Goal: Task Accomplishment & Management: Manage account settings

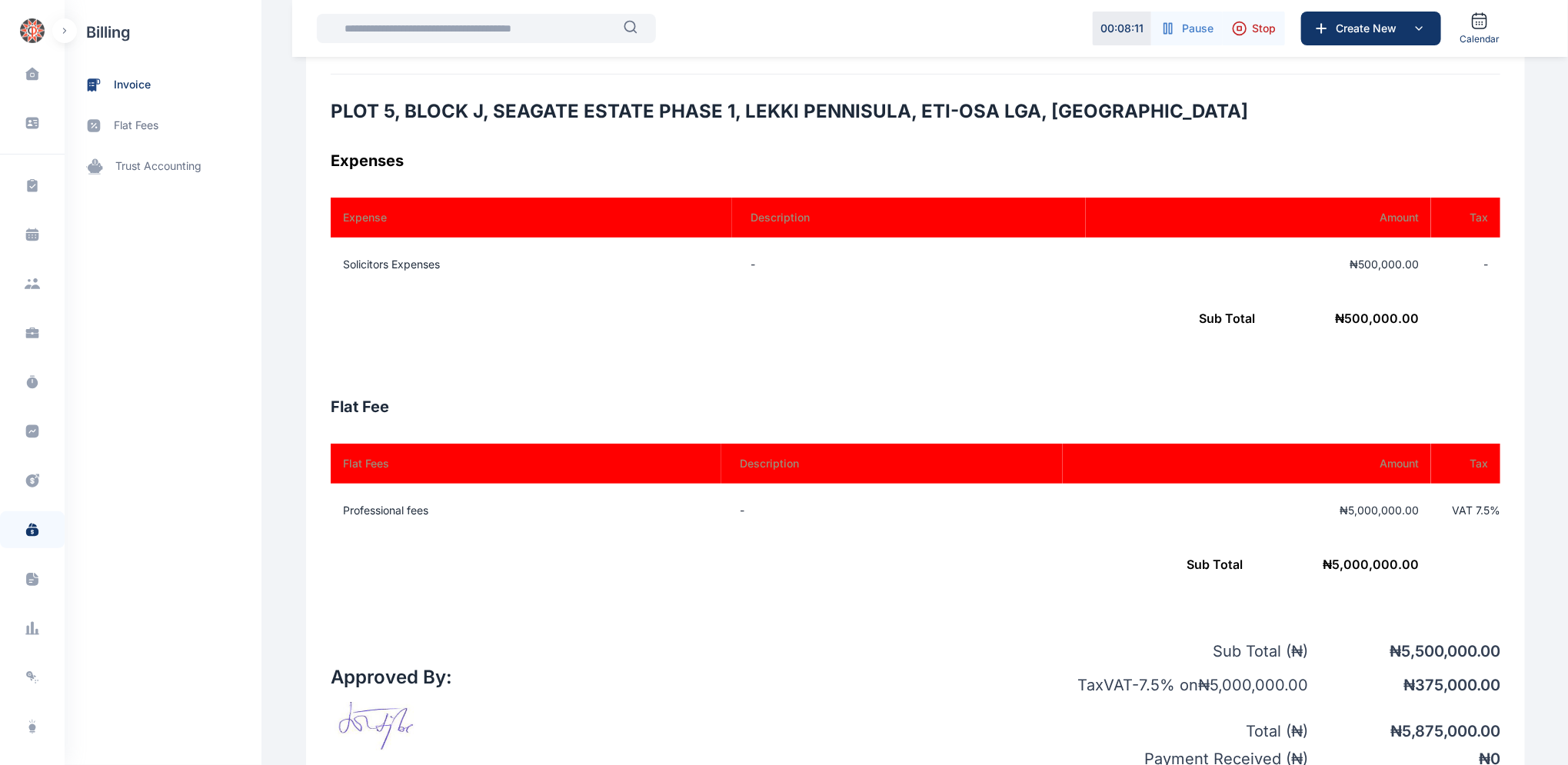
scroll to position [435, 0]
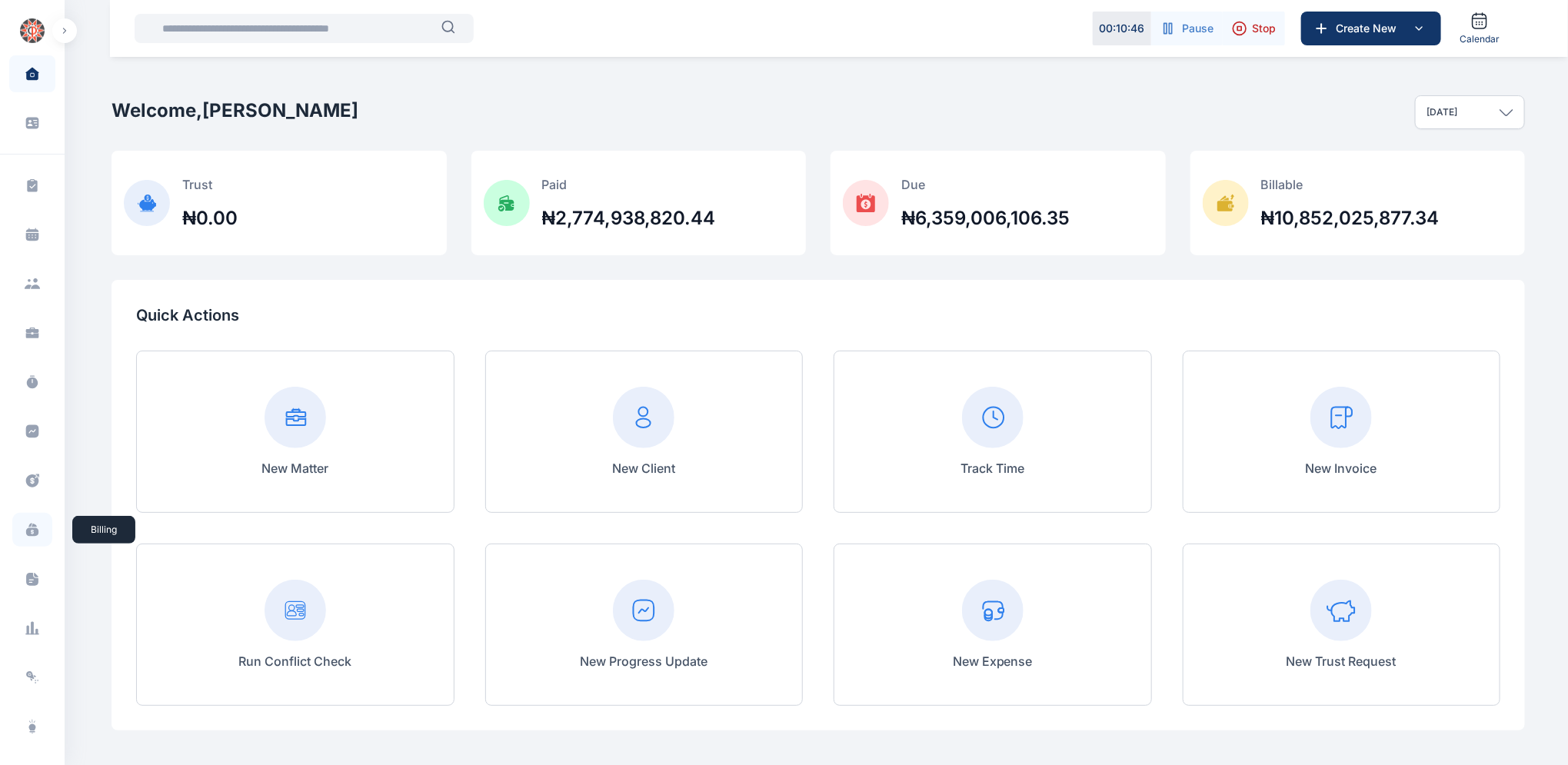
click at [25, 528] on icon at bounding box center [32, 529] width 15 height 15
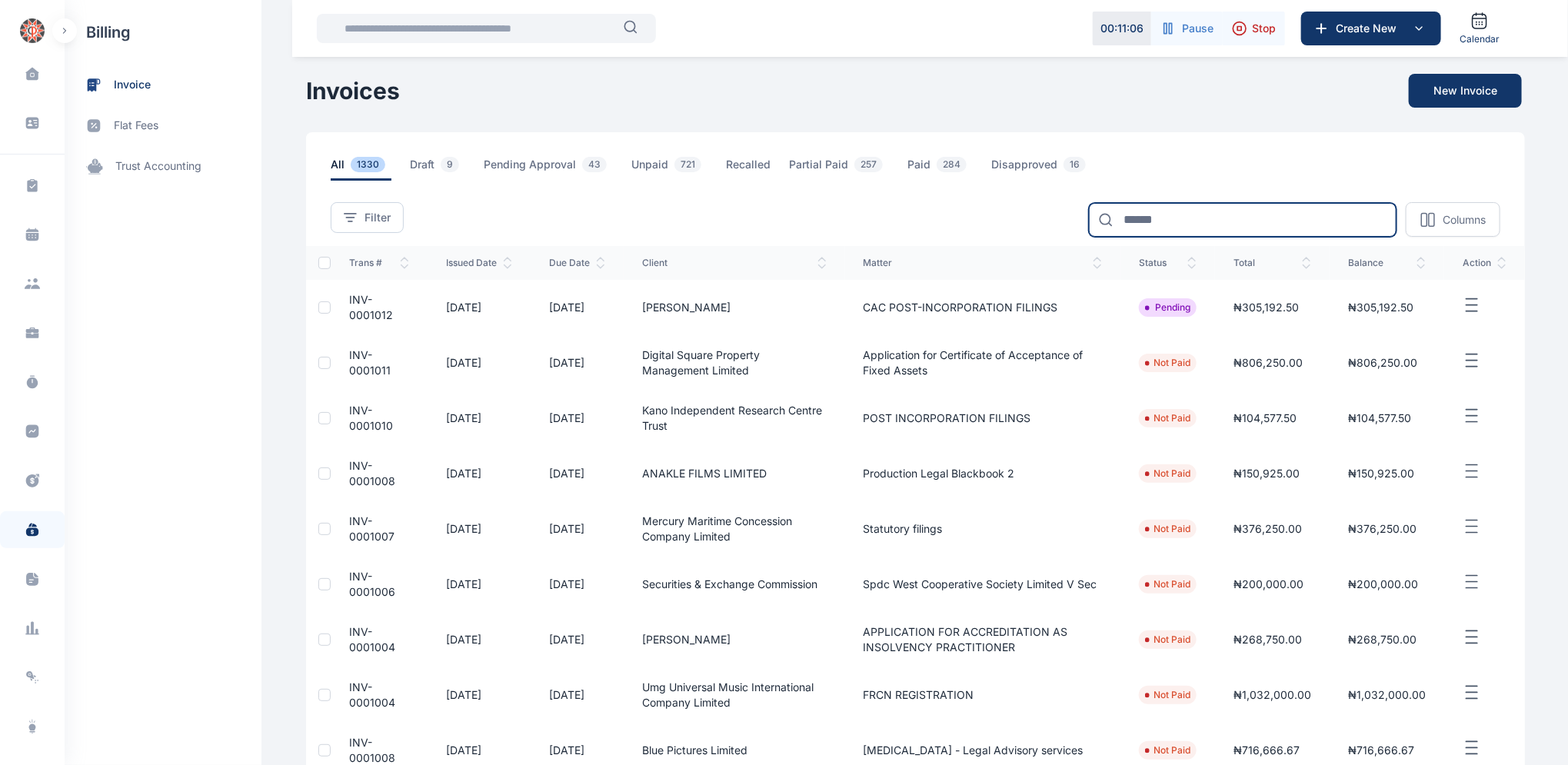
click at [1217, 218] on input at bounding box center [1242, 220] width 308 height 34
type input "****"
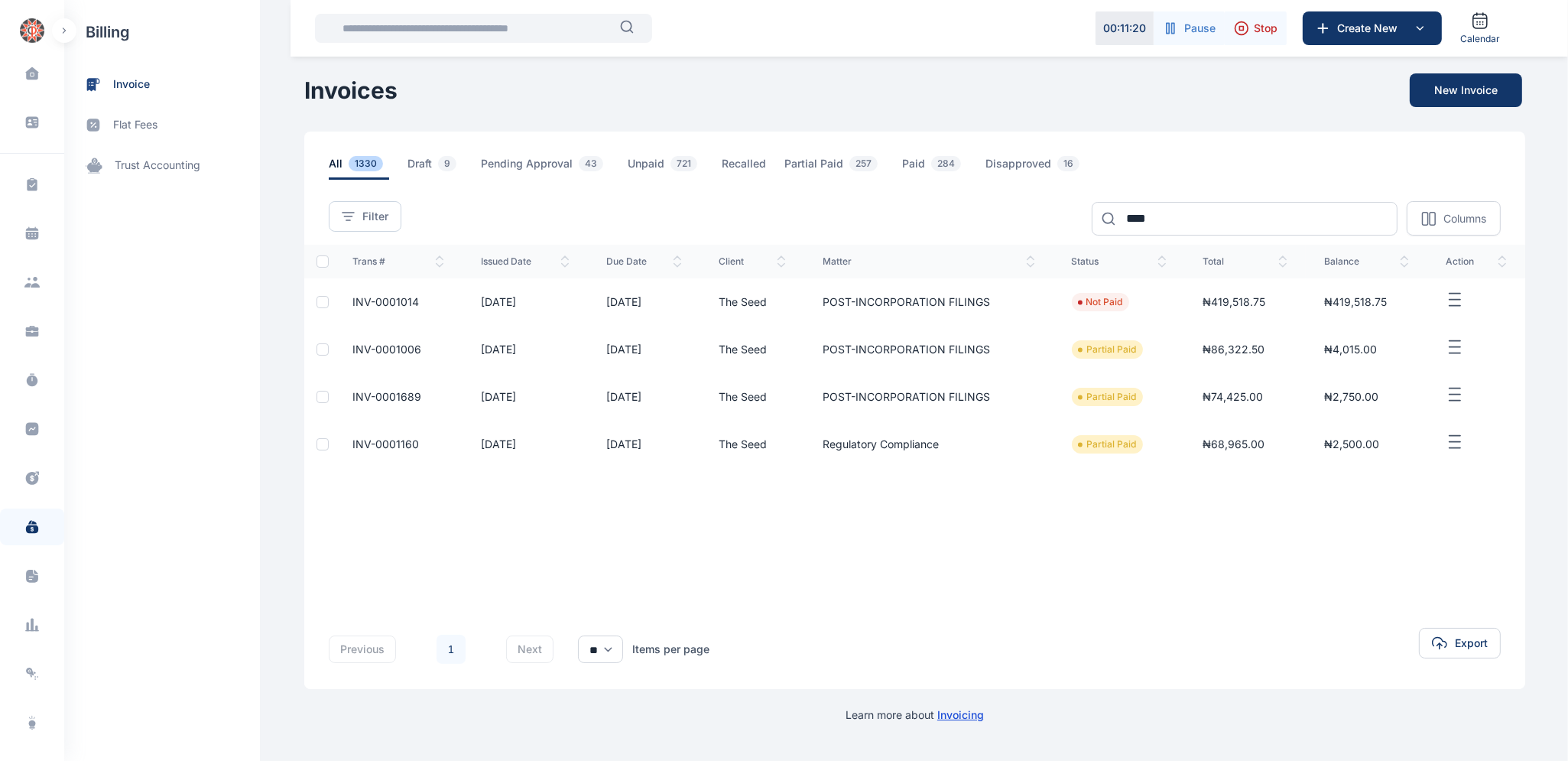
click at [358, 297] on span "INV-0001014" at bounding box center [385, 301] width 66 height 13
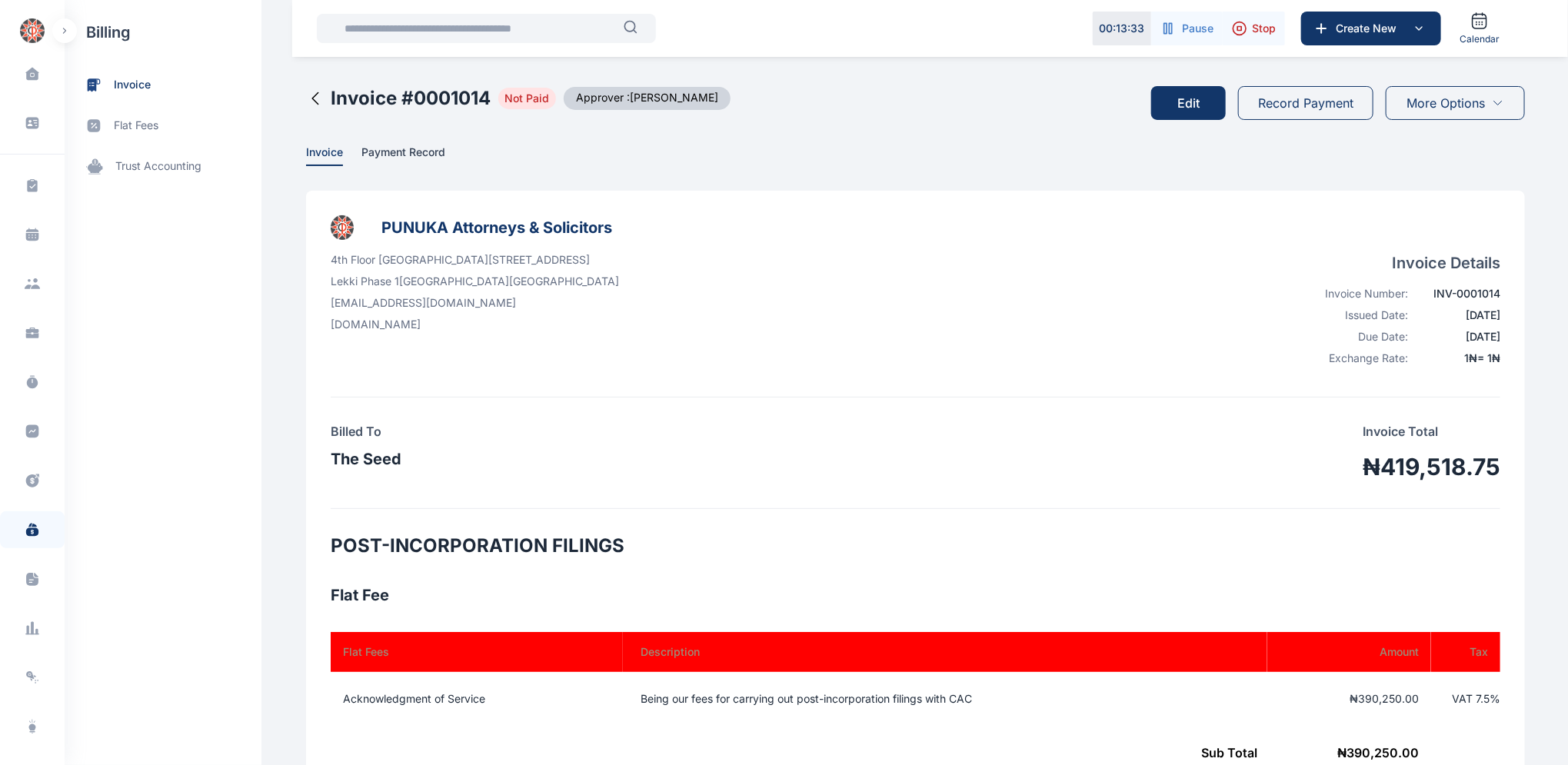
click at [1194, 103] on button "Edit" at bounding box center [1188, 103] width 75 height 34
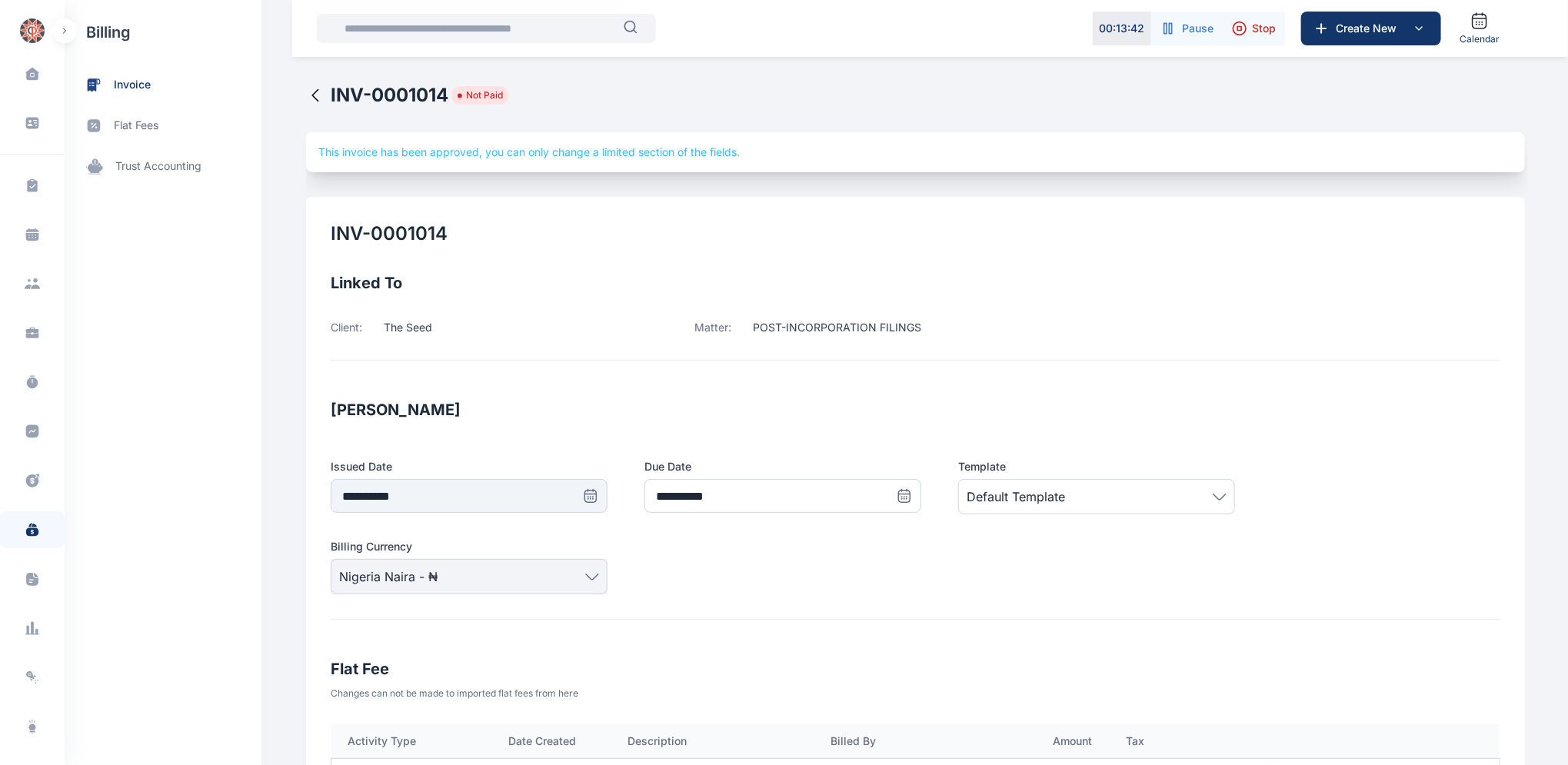
click at [310, 97] on icon at bounding box center [315, 95] width 19 height 19
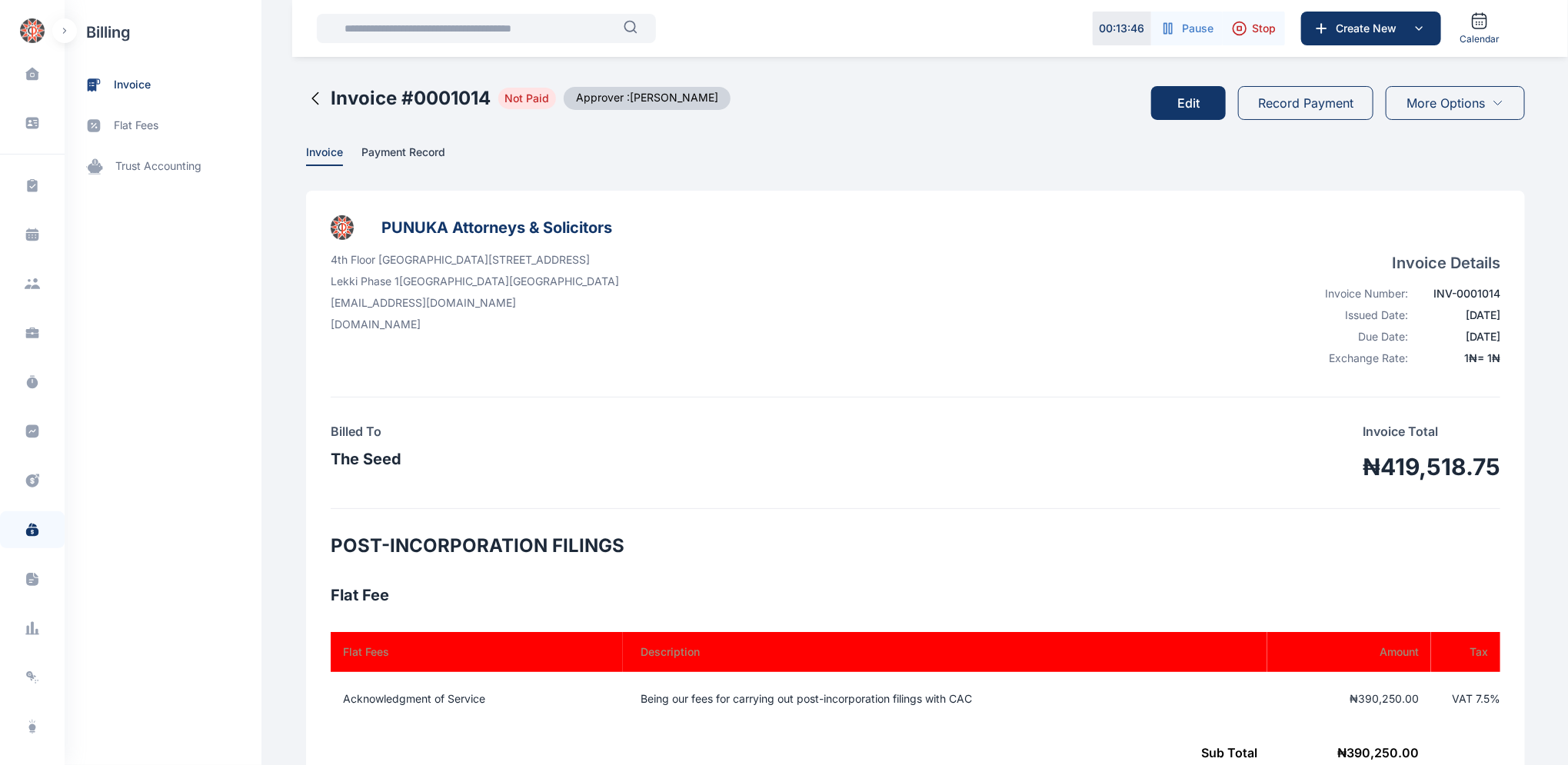
click at [1294, 104] on button "Record Payment" at bounding box center [1305, 103] width 136 height 34
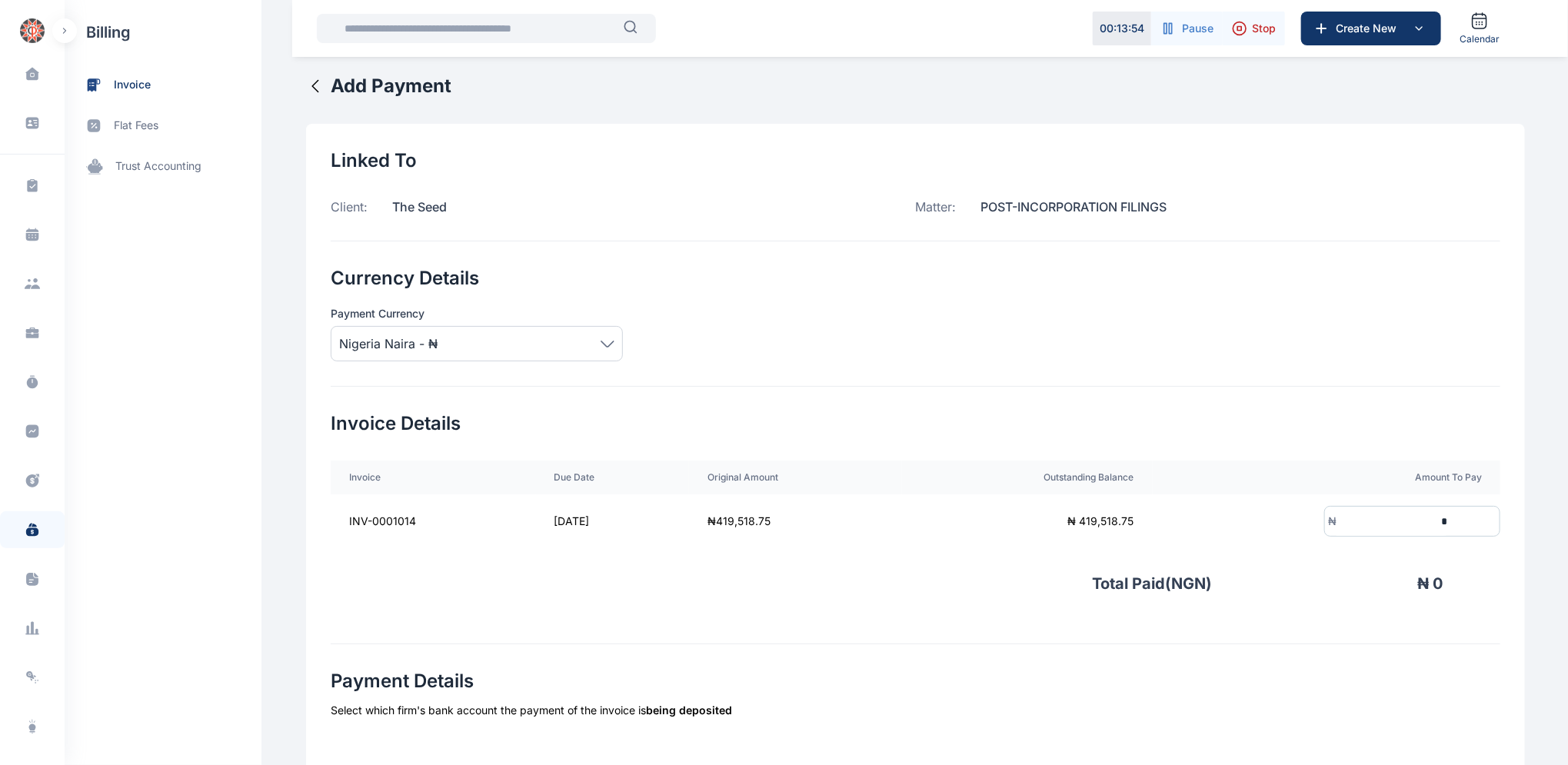
click at [1381, 520] on input "*" at bounding box center [1393, 522] width 114 height 28
click at [1343, 515] on input "*" at bounding box center [1393, 522] width 114 height 28
type input "**********"
drag, startPoint x: 1167, startPoint y: 199, endPoint x: 969, endPoint y: 216, distance: 198.7
click at [969, 216] on div "Matter: POST-INCORPORATION FILINGS" at bounding box center [1208, 207] width 585 height 19
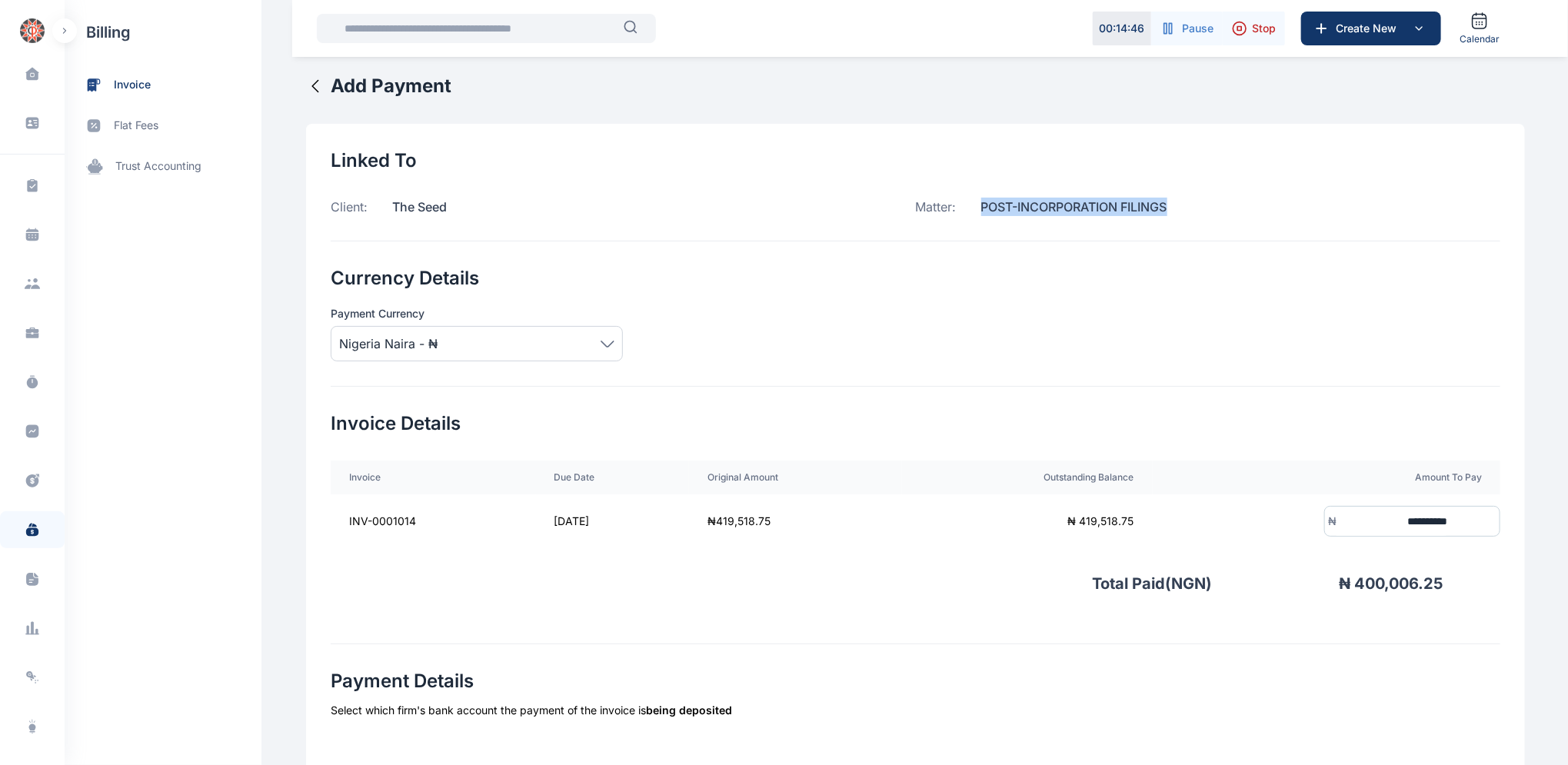
copy p "POST-INCORPORATION FILINGS"
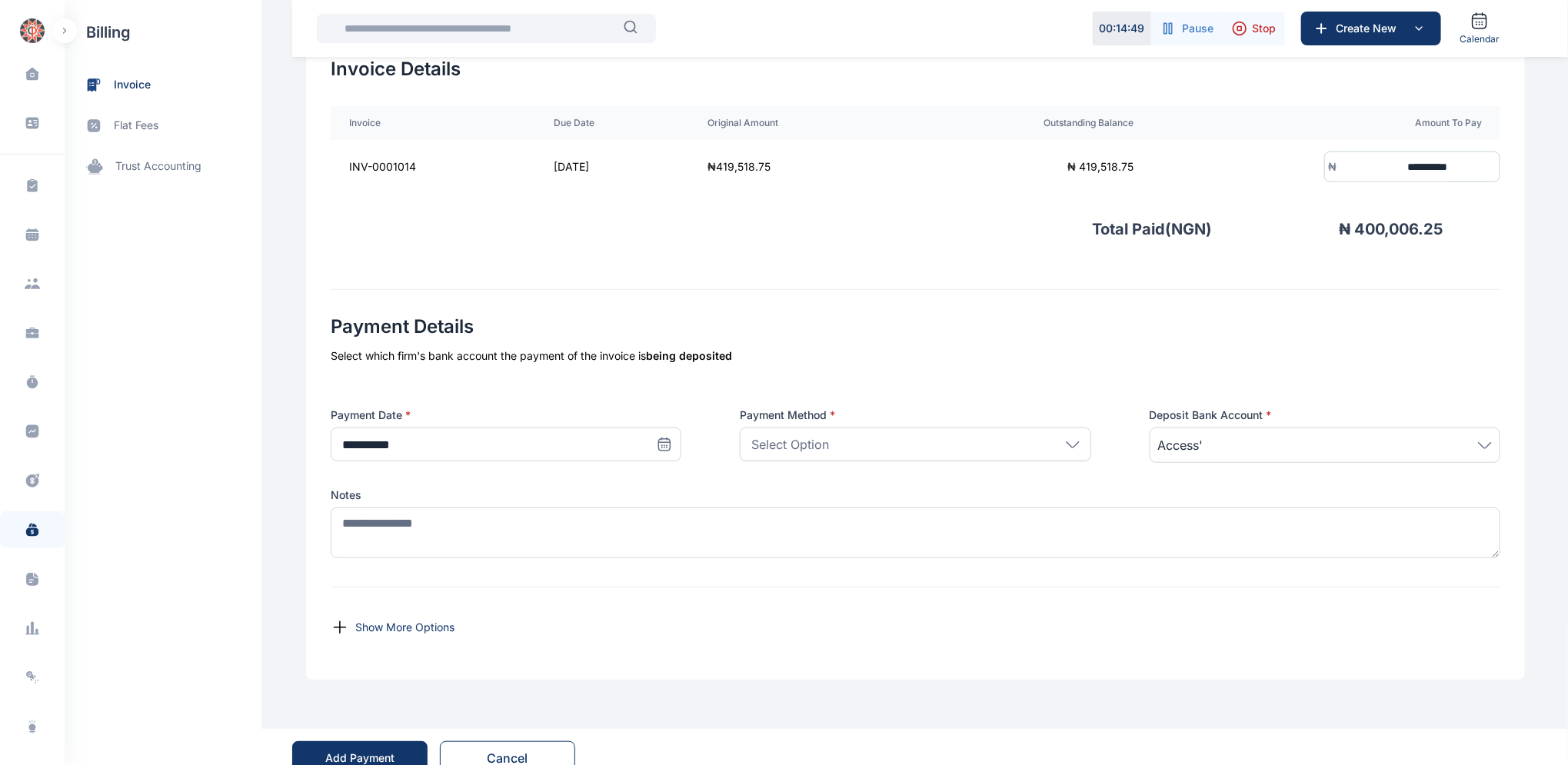
scroll to position [377, 0]
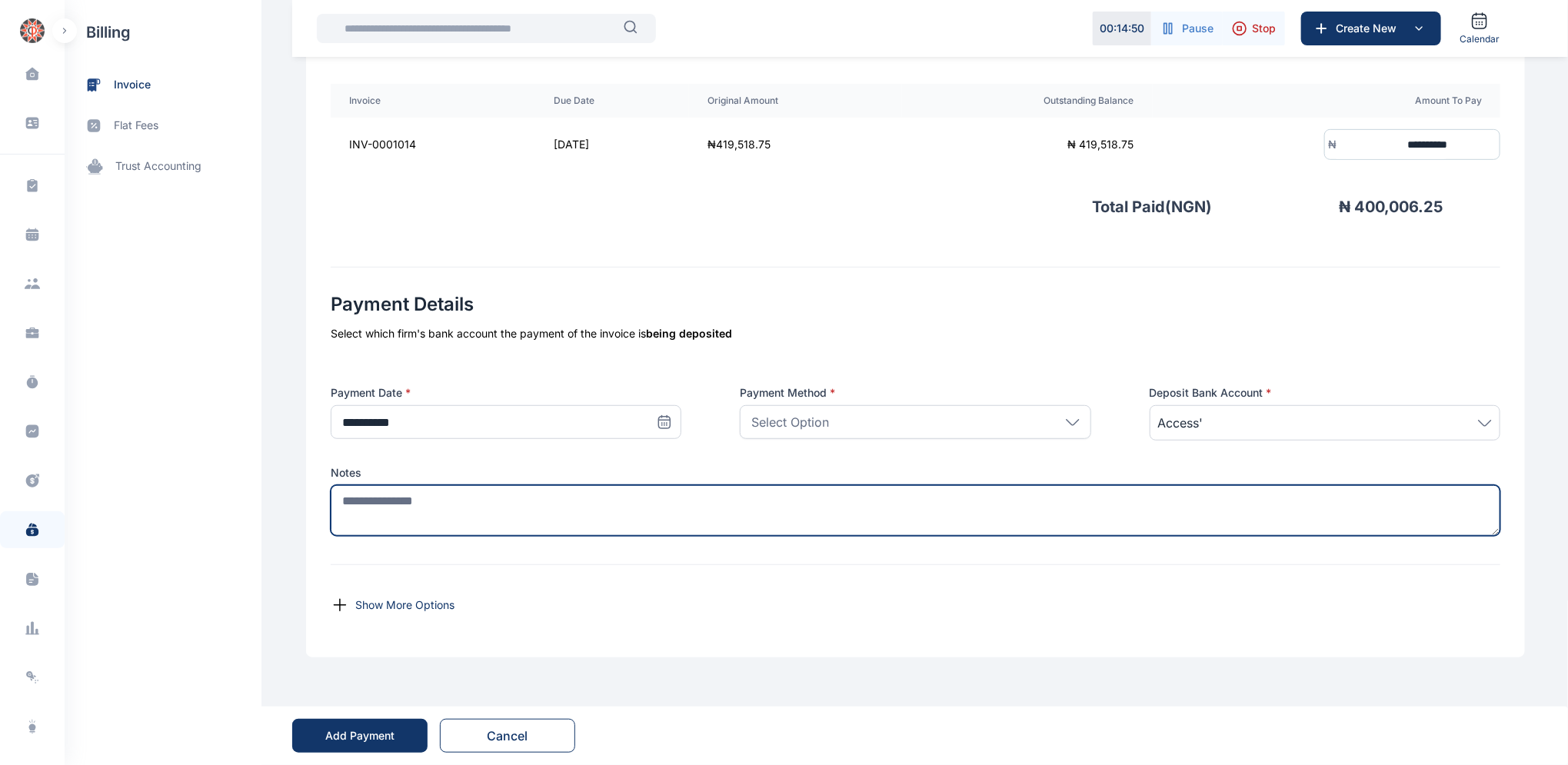
click at [492, 502] on textarea at bounding box center [916, 510] width 1170 height 51
paste textarea "**********"
type textarea "**********"
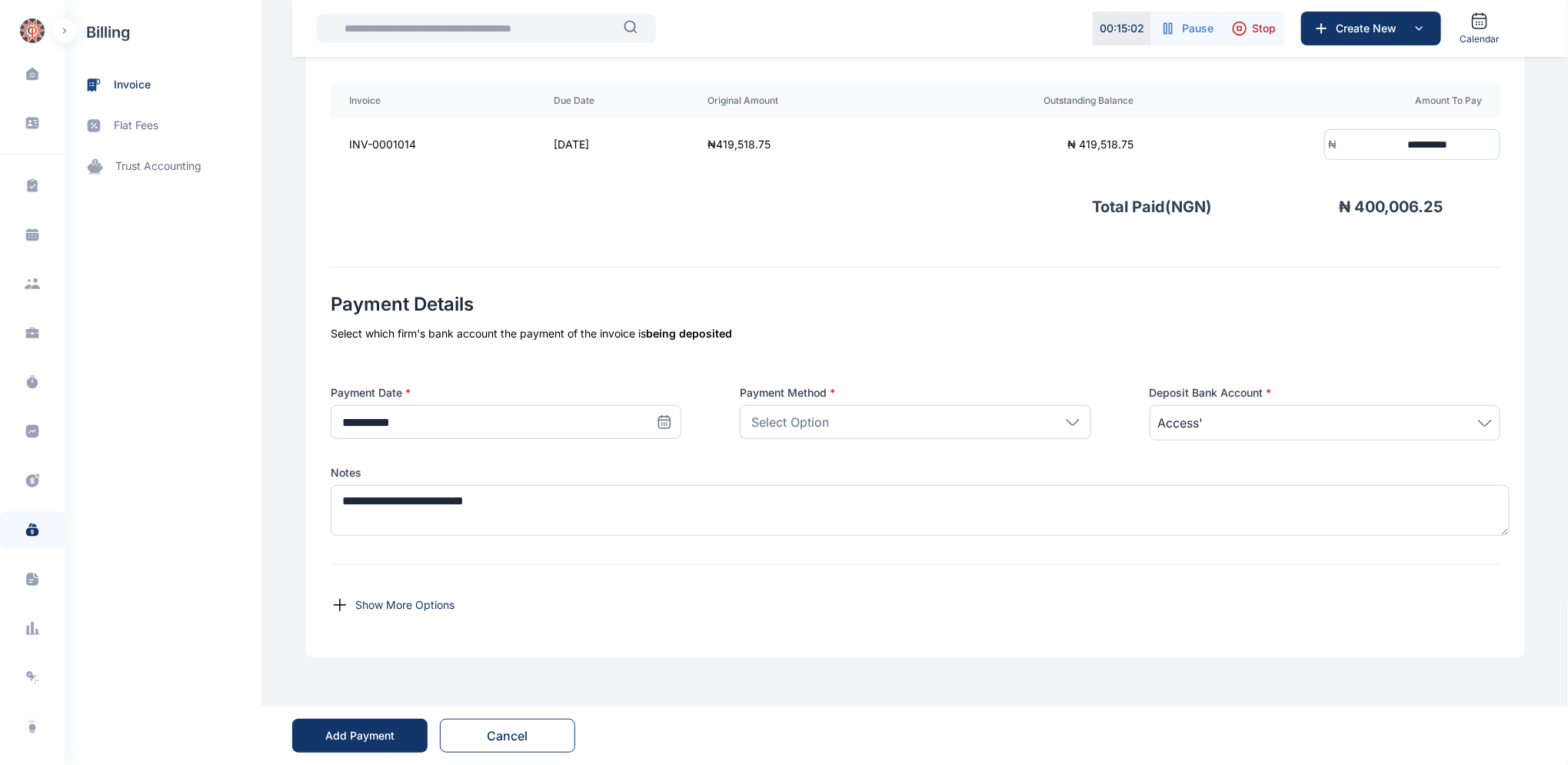
click at [661, 422] on icon at bounding box center [664, 422] width 15 height 15
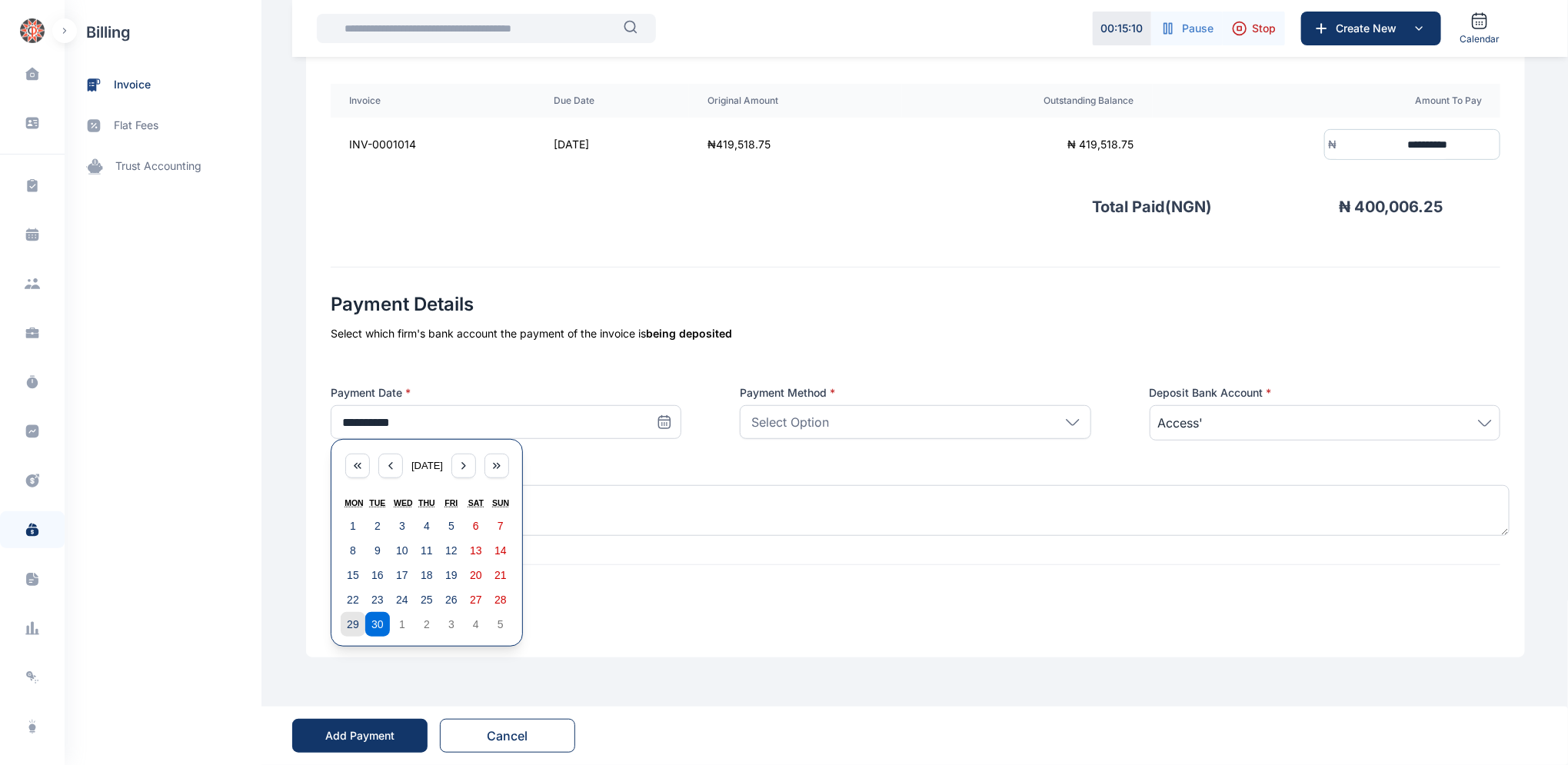
click at [347, 619] on abbr "29" at bounding box center [353, 625] width 12 height 12
type input "**********"
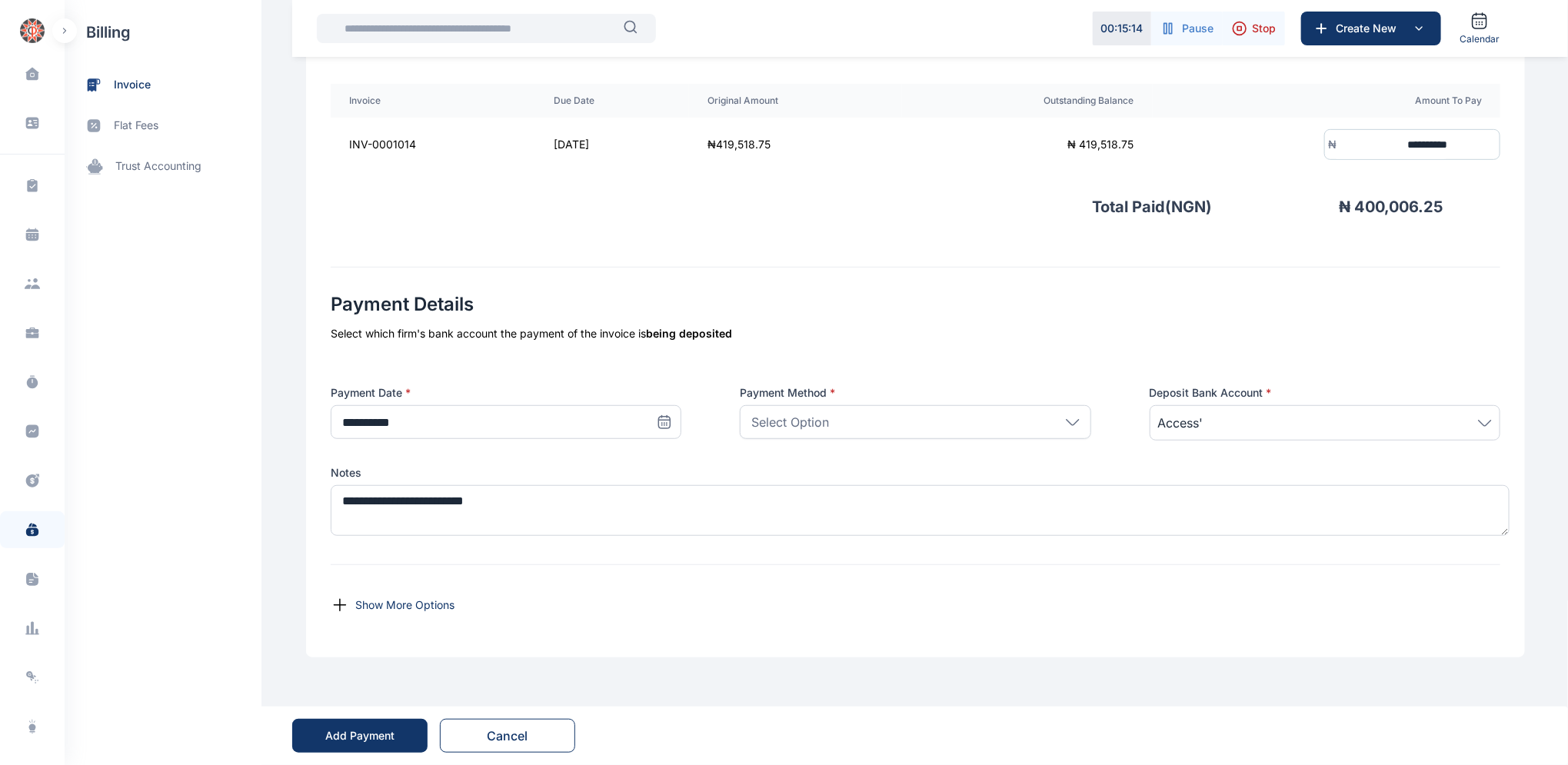
click at [1080, 421] on div "Select Option" at bounding box center [915, 422] width 351 height 34
click at [786, 494] on p "Bank Transfer" at bounding box center [915, 493] width 323 height 15
click at [343, 734] on div "Add Payment" at bounding box center [360, 736] width 69 height 15
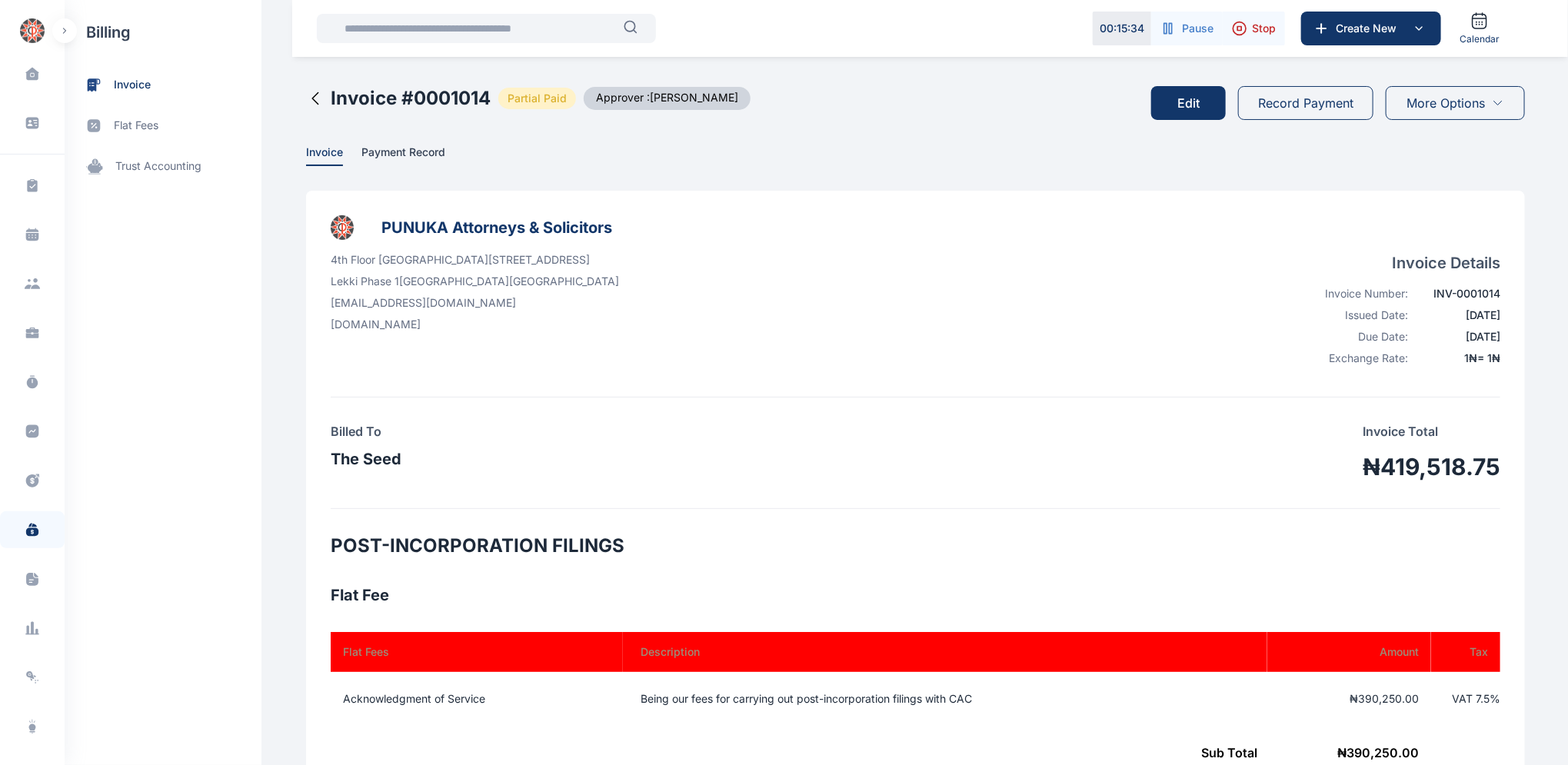
click at [306, 105] on icon at bounding box center [315, 99] width 19 height 19
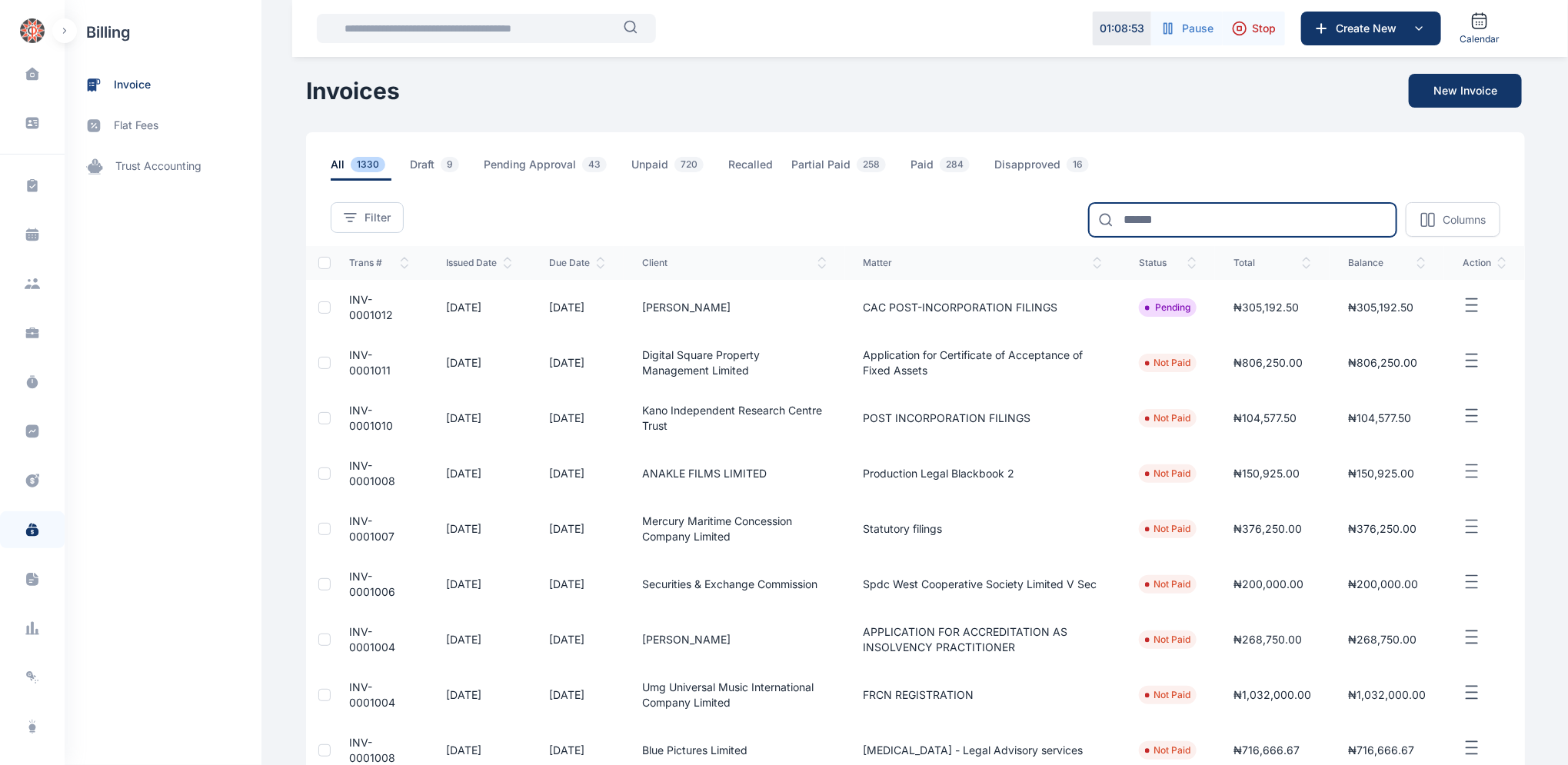
click at [1170, 215] on input at bounding box center [1242, 220] width 308 height 34
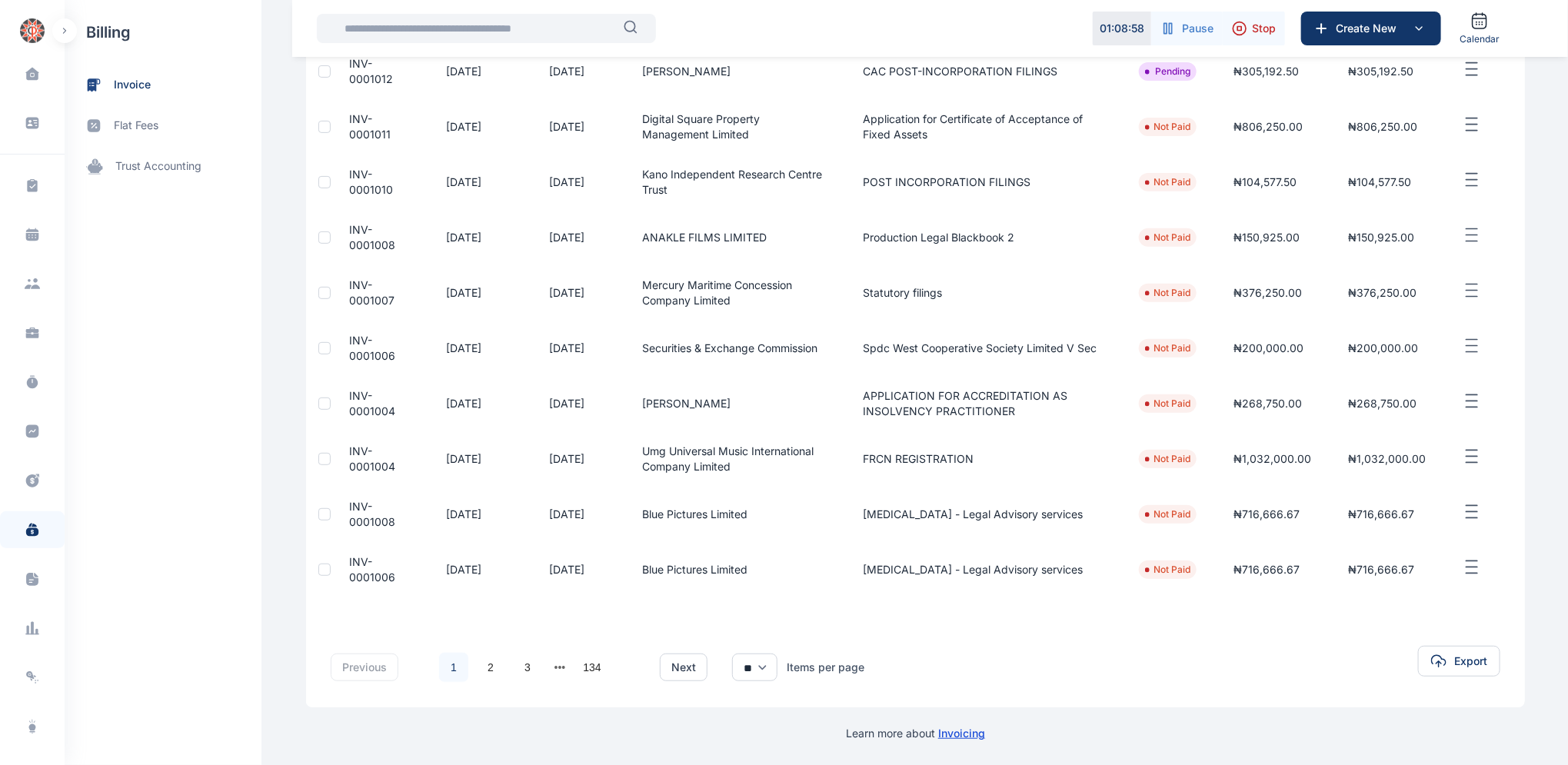
click at [441, 667] on link "1" at bounding box center [453, 667] width 29 height 29
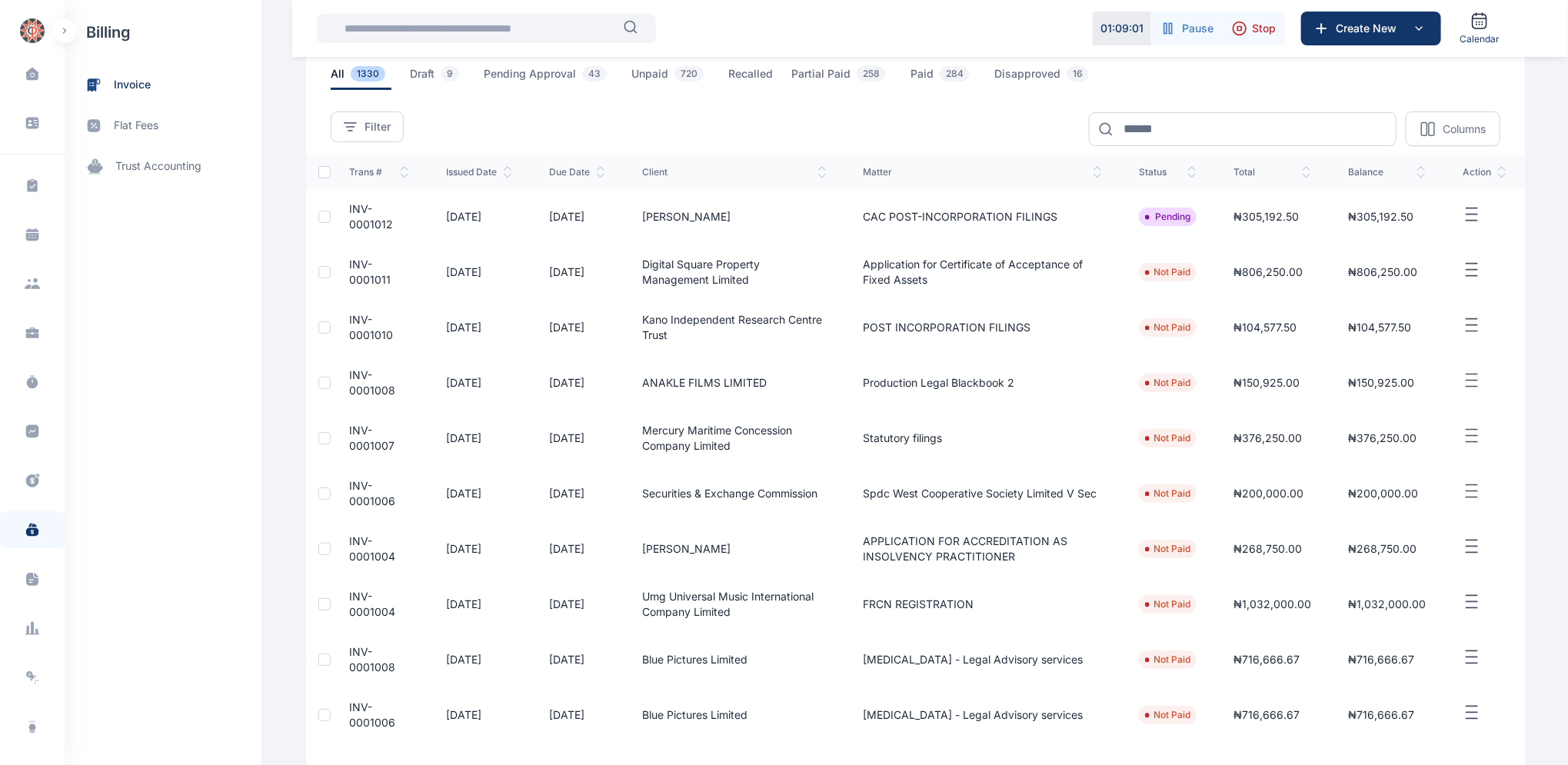
scroll to position [0, 0]
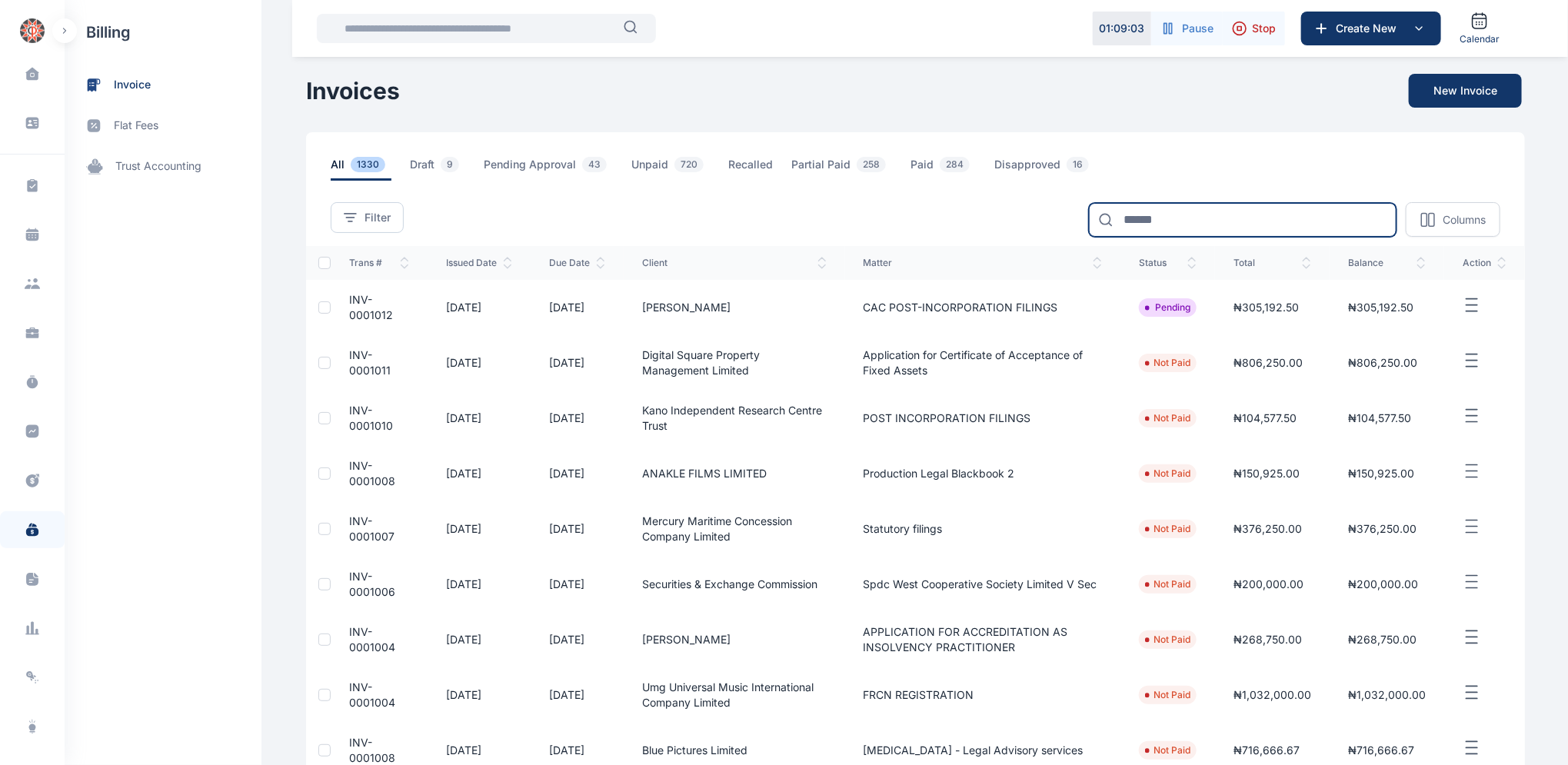
click at [1170, 219] on input at bounding box center [1242, 220] width 308 height 34
type input "******"
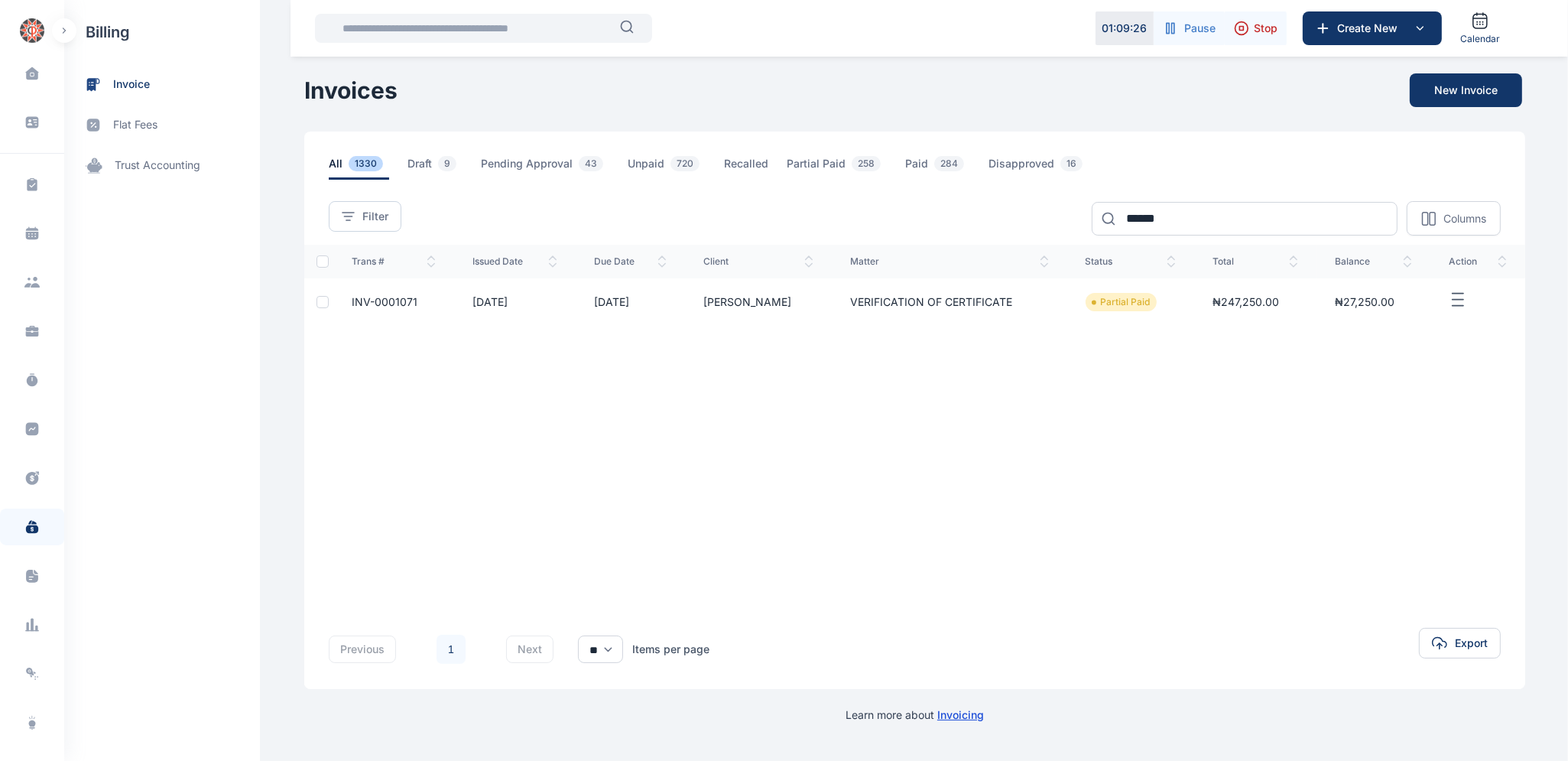
click at [362, 301] on span "INV-0001071" at bounding box center [385, 301] width 66 height 13
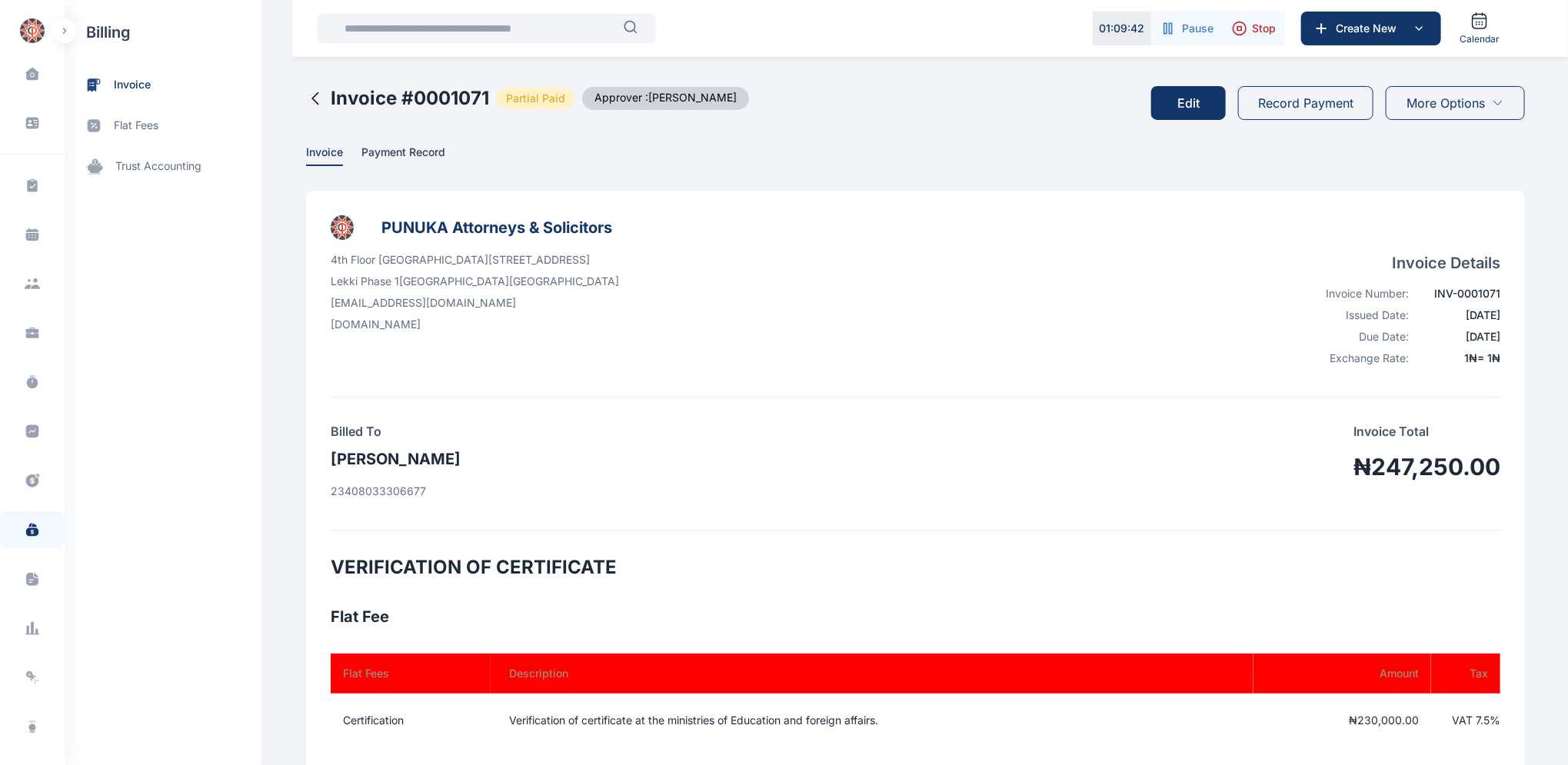
click at [1198, 102] on button "Edit" at bounding box center [1188, 103] width 75 height 34
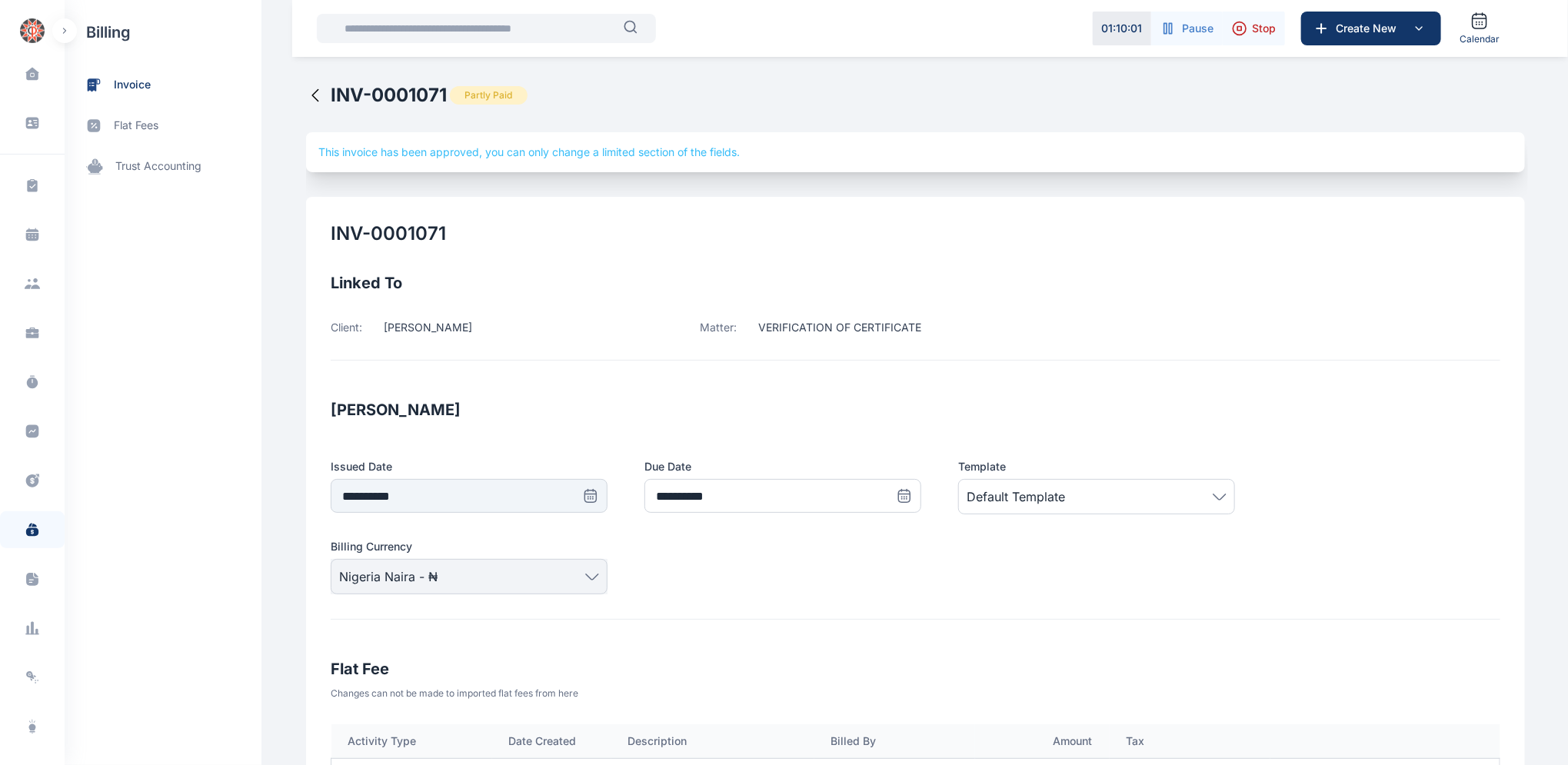
click at [306, 91] on icon at bounding box center [315, 95] width 19 height 19
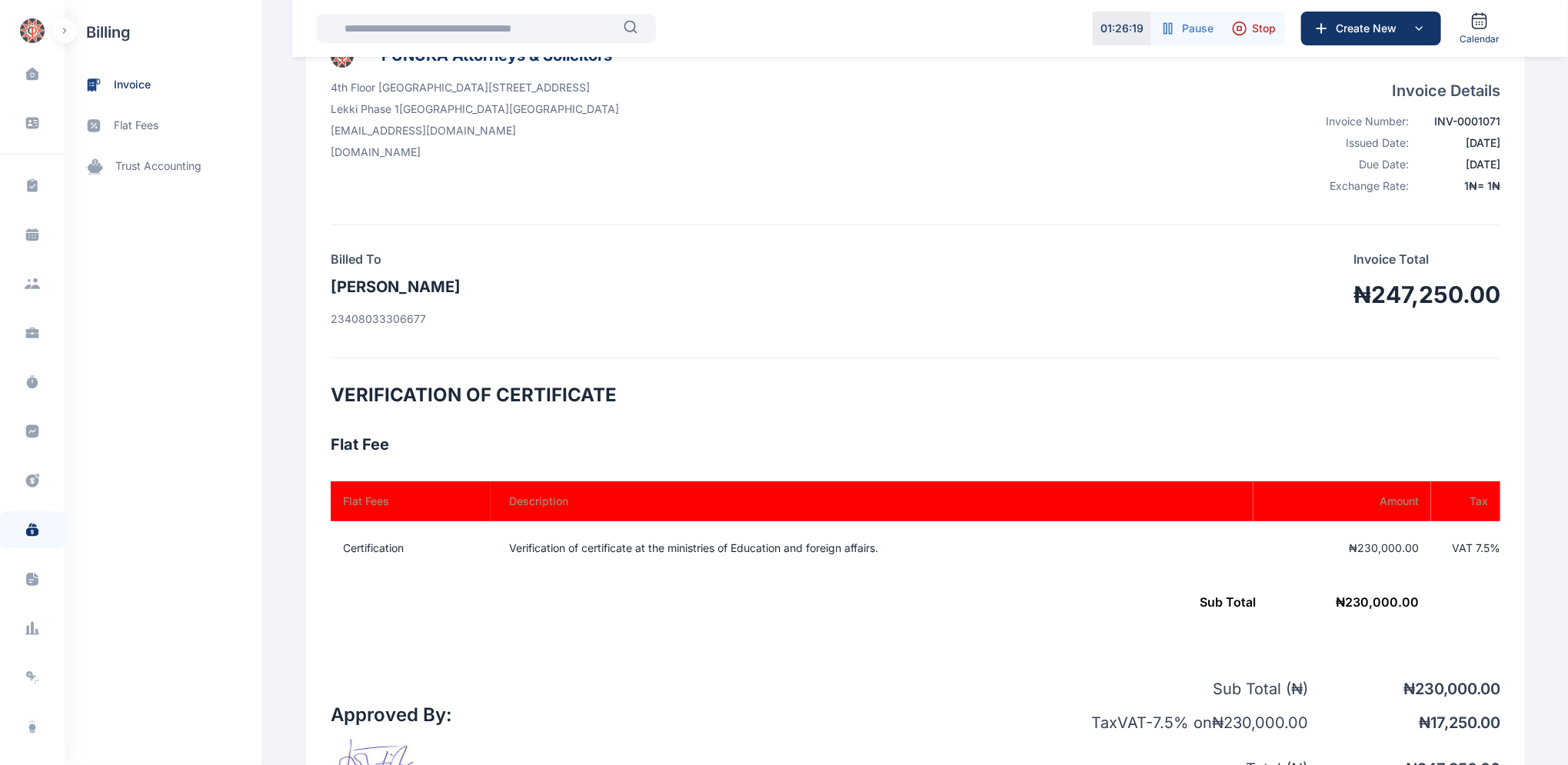
scroll to position [133, 0]
